Goal: Task Accomplishment & Management: Use online tool/utility

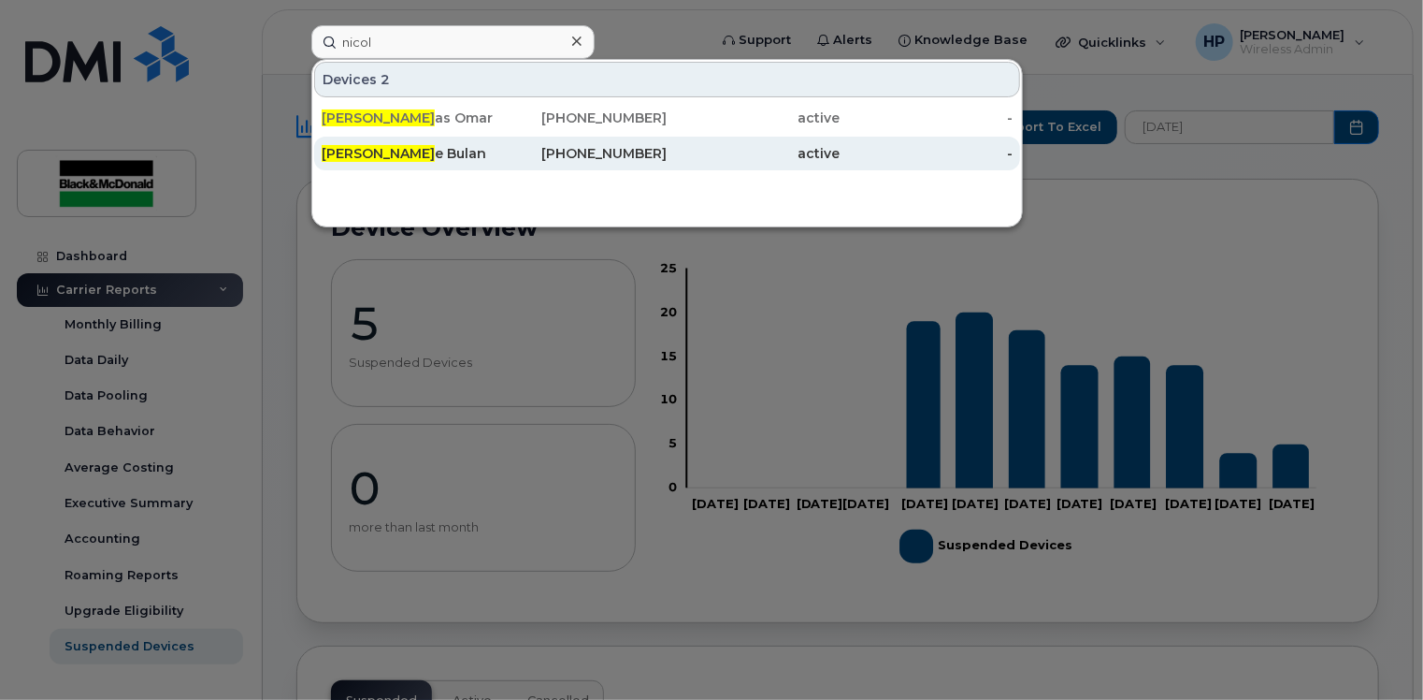
type input "nicol"
click at [462, 160] on div "[PERSON_NAME]" at bounding box center [408, 153] width 173 height 19
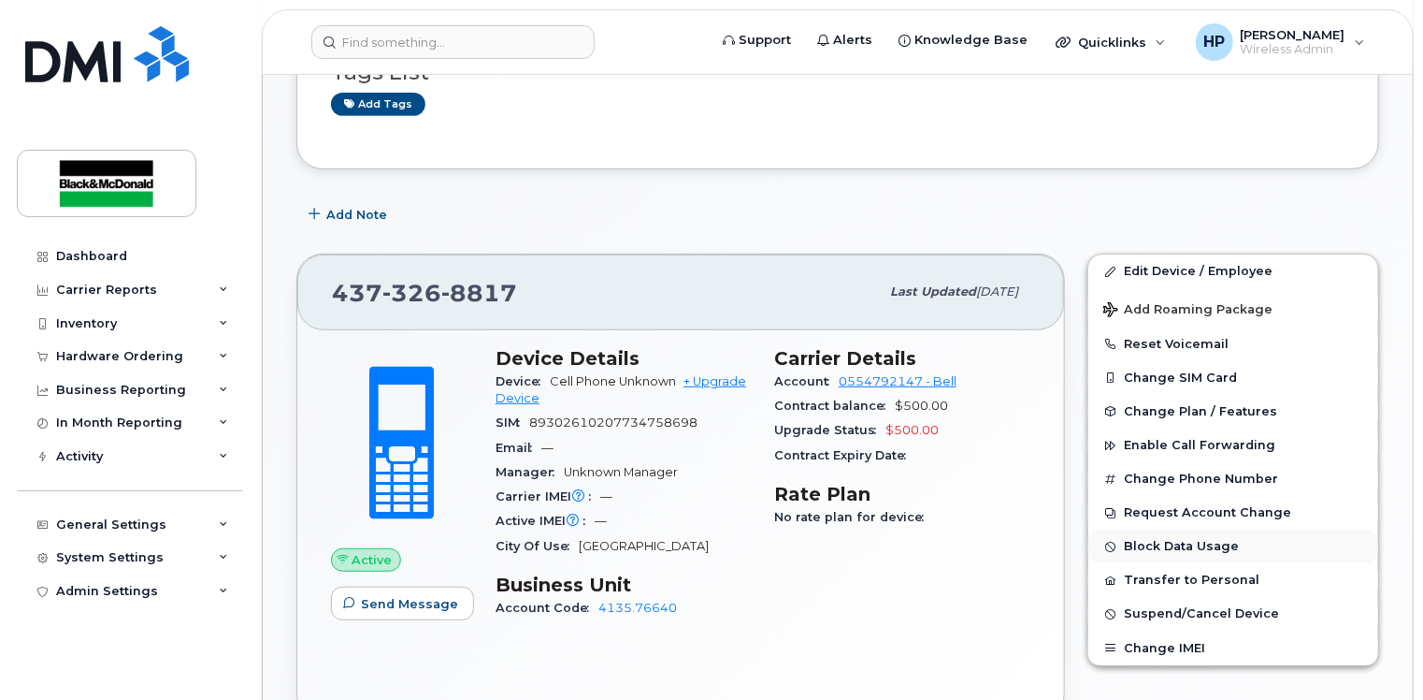
scroll to position [374, 0]
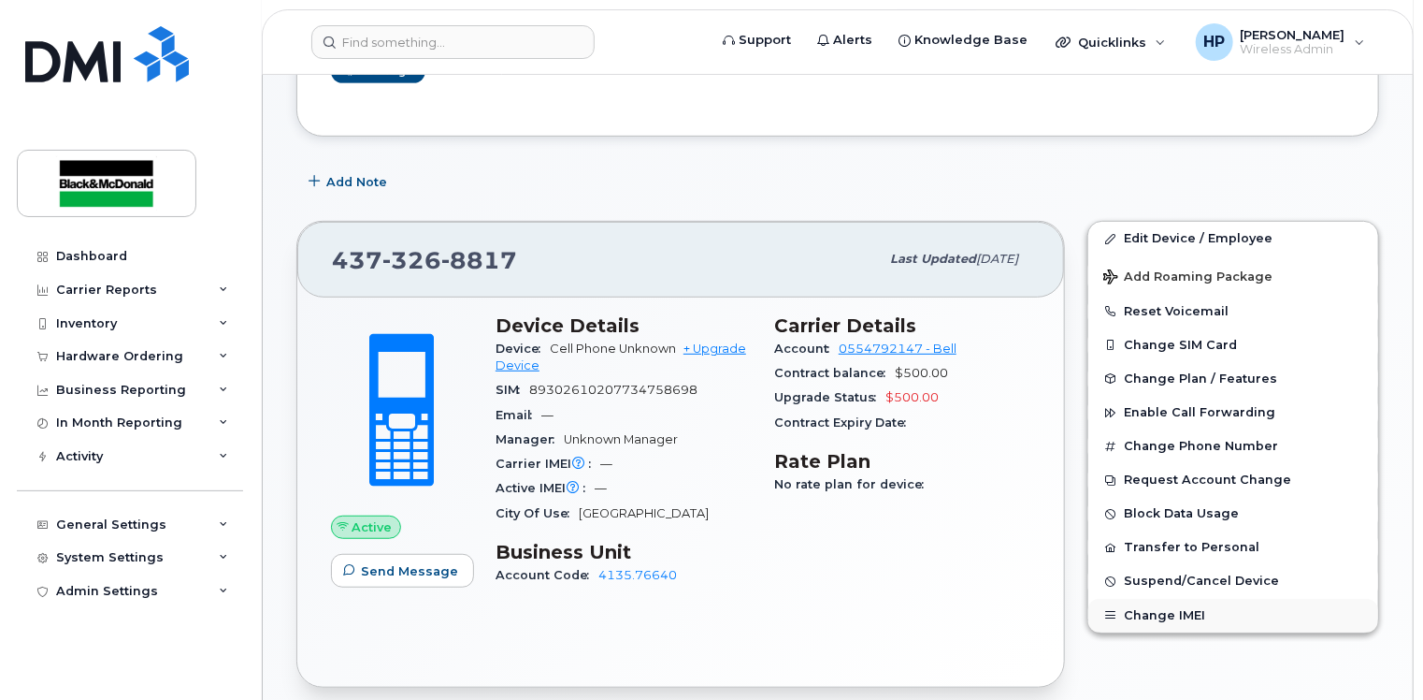
click at [1188, 599] on button "Change IMEI" at bounding box center [1234, 616] width 290 height 34
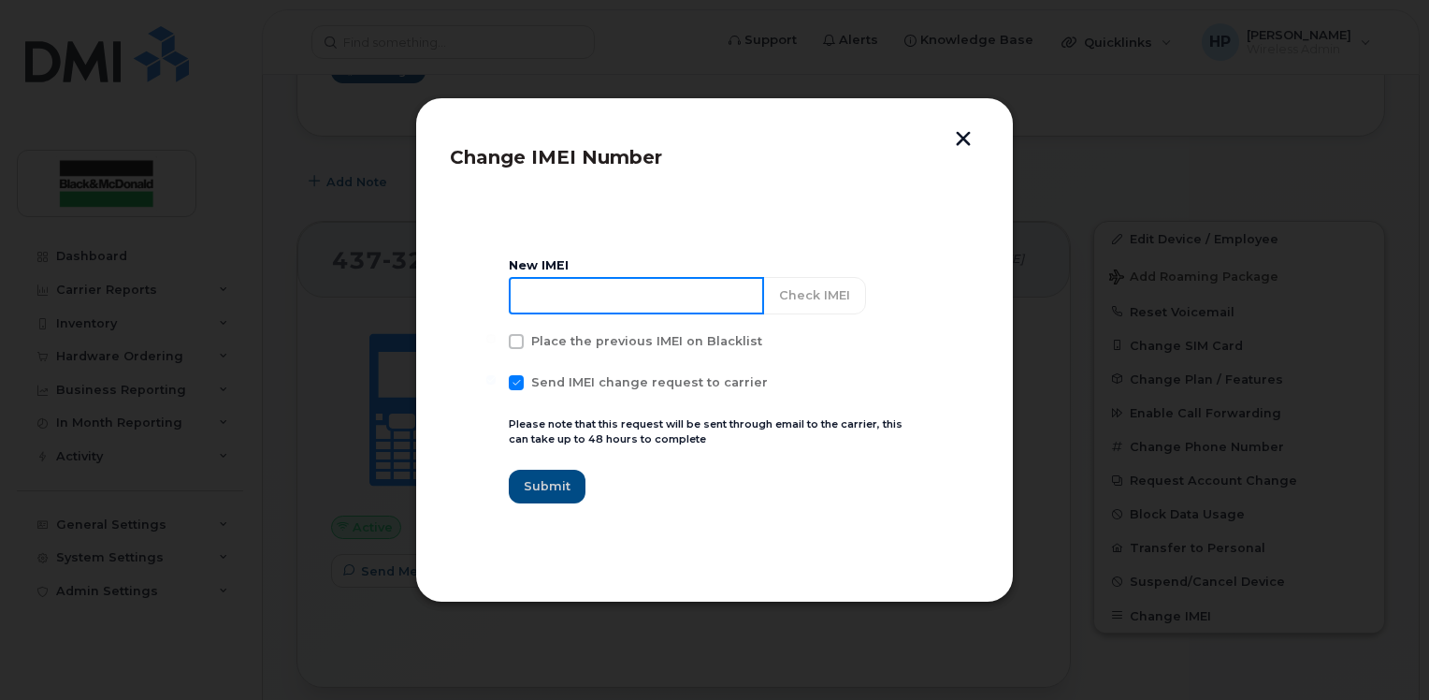
click at [546, 287] on input at bounding box center [636, 295] width 255 height 37
type input "357167790606111"
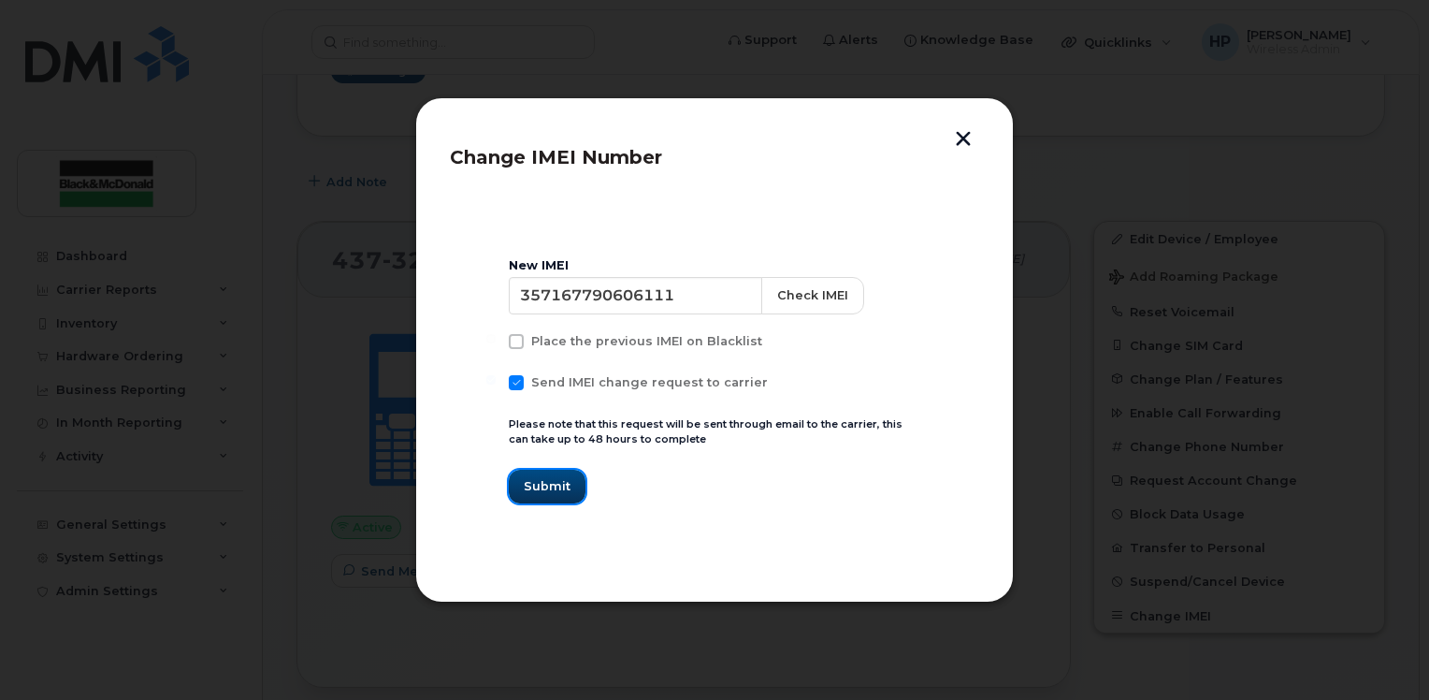
click at [541, 488] on span "Submit" at bounding box center [547, 486] width 47 height 18
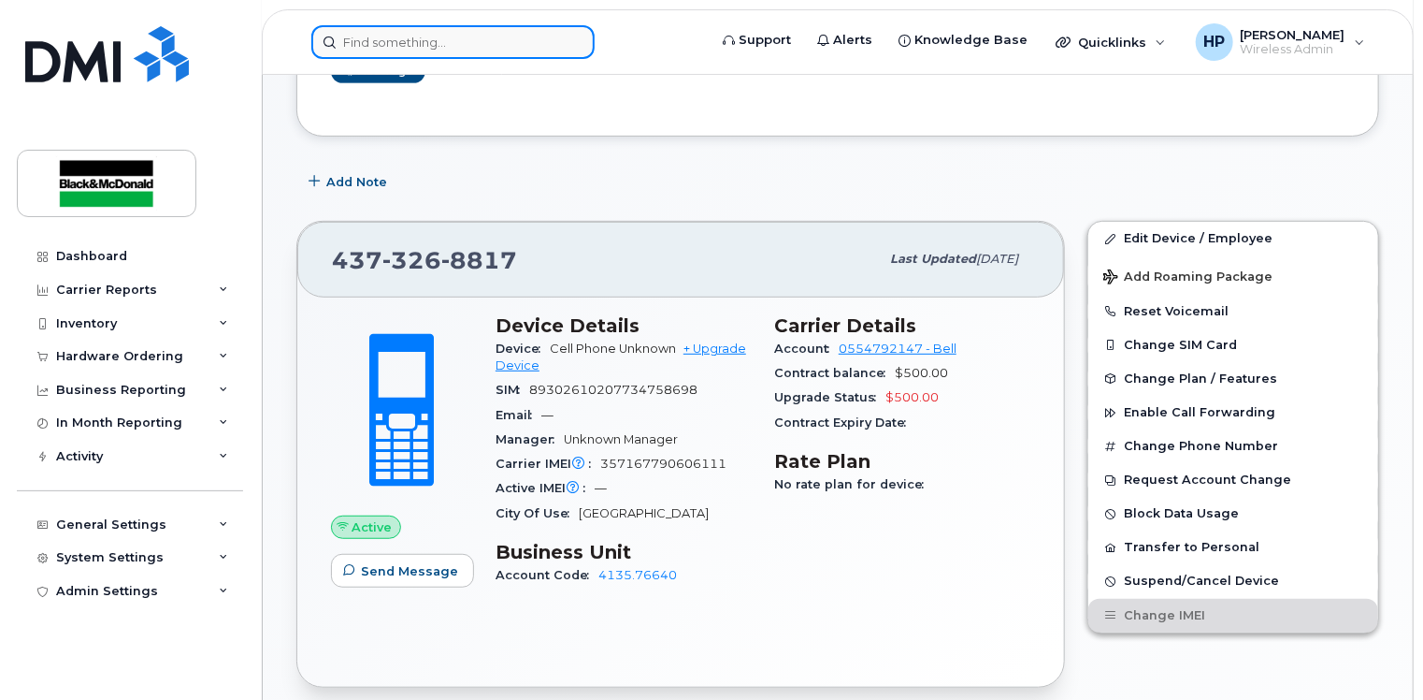
click at [448, 45] on input at bounding box center [452, 42] width 283 height 34
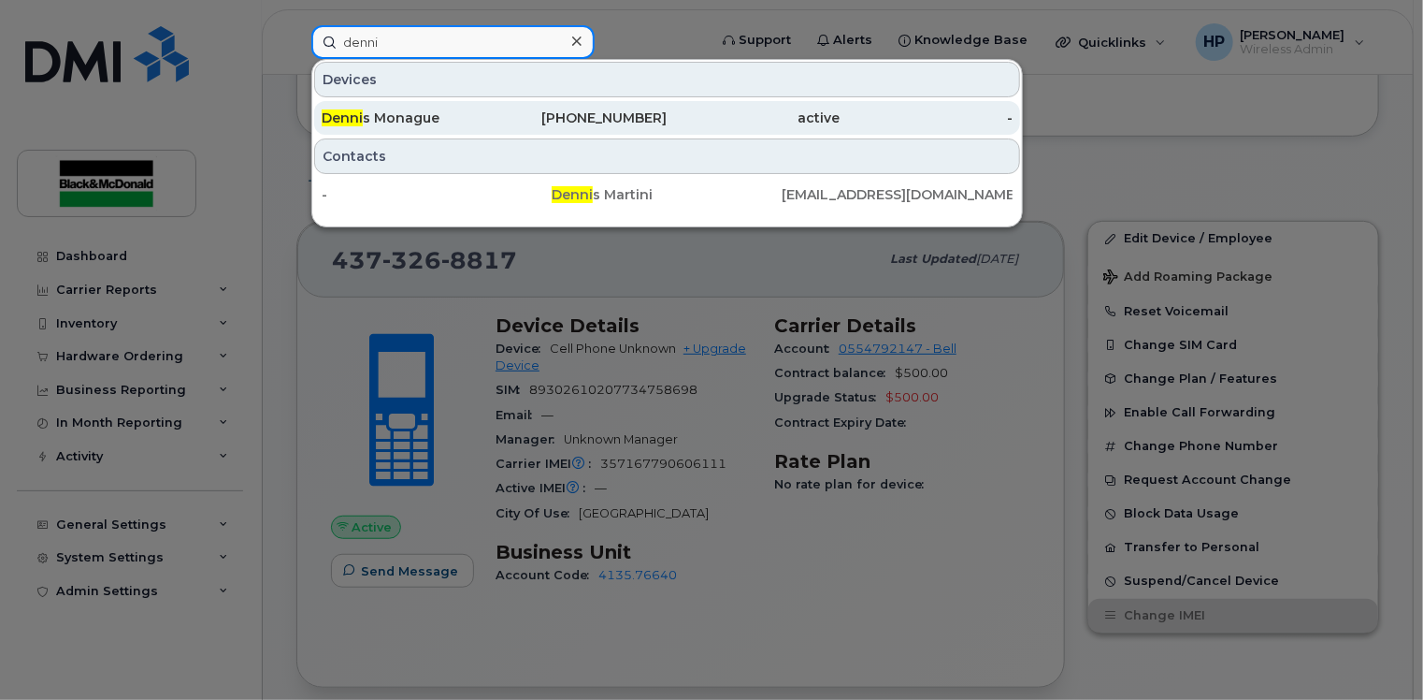
type input "denni"
click at [455, 101] on div "Denni s Monague" at bounding box center [408, 118] width 173 height 34
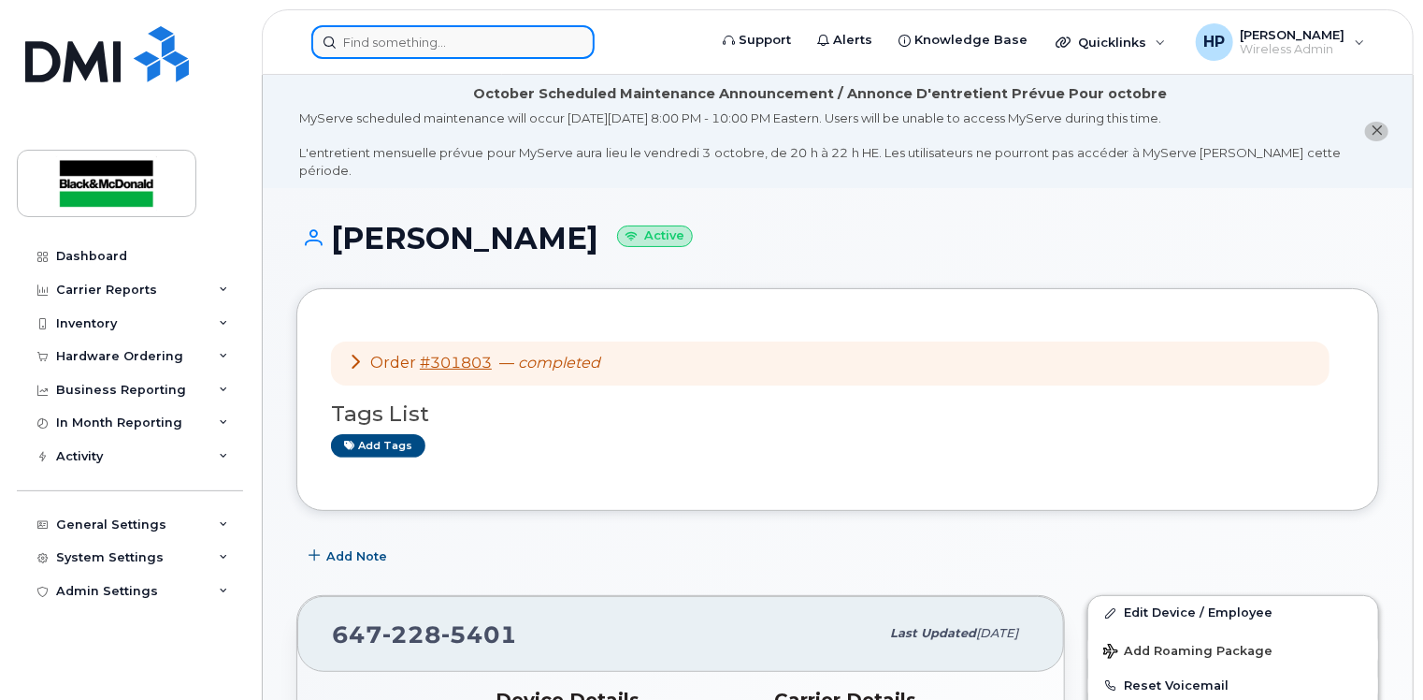
click at [382, 47] on input at bounding box center [452, 42] width 283 height 34
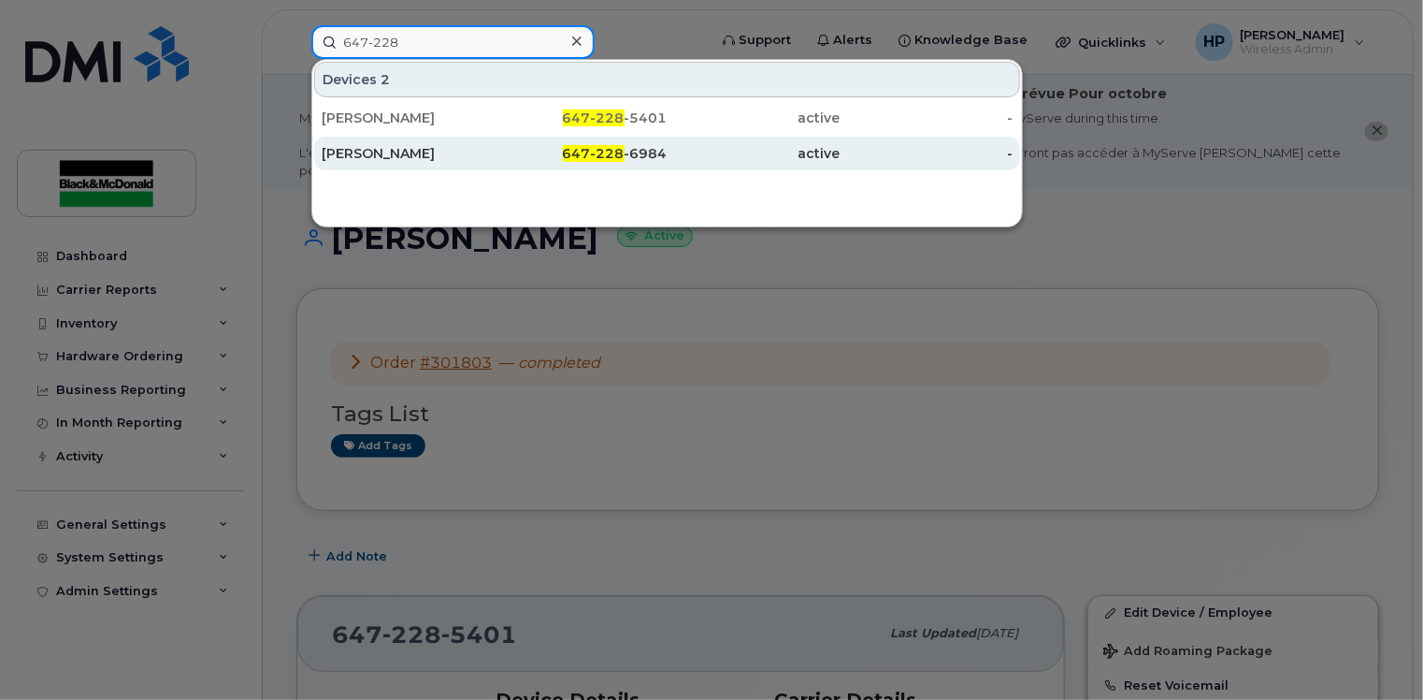
type input "647-228"
click at [426, 147] on div "[PERSON_NAME]" at bounding box center [408, 153] width 173 height 19
